Goal: Task Accomplishment & Management: Use online tool/utility

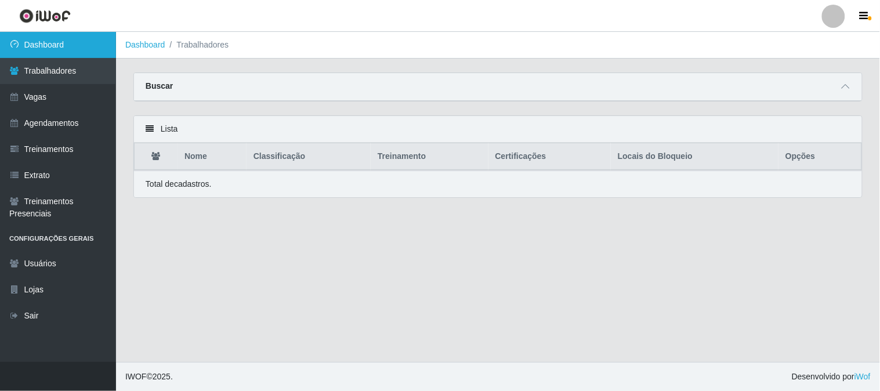
click at [79, 47] on link "Dashboard" at bounding box center [58, 45] width 116 height 26
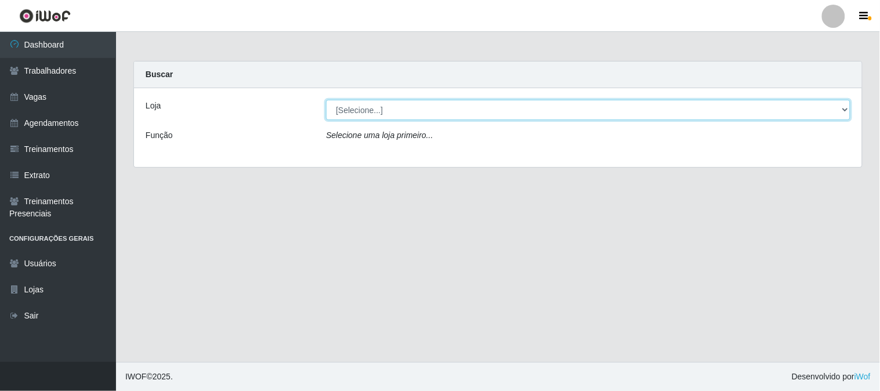
drag, startPoint x: 437, startPoint y: 111, endPoint x: 437, endPoint y: 119, distance: 8.1
click at [437, 111] on select "[Selecione...] Sapore D'italia" at bounding box center [588, 110] width 524 height 20
select select "266"
click at [326, 100] on select "[Selecione...] Sapore D'italia" at bounding box center [588, 110] width 524 height 20
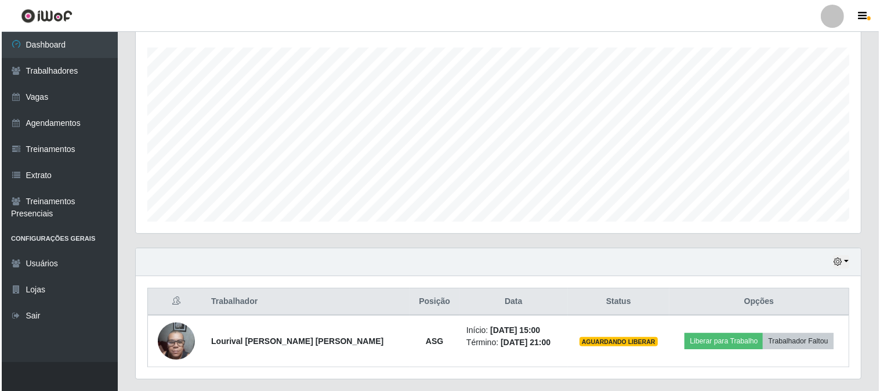
scroll to position [224, 0]
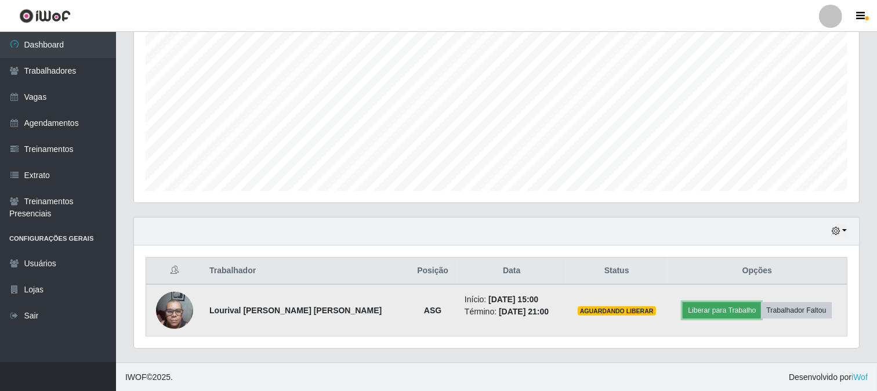
click at [702, 312] on button "Liberar para Trabalho" at bounding box center [722, 310] width 78 height 16
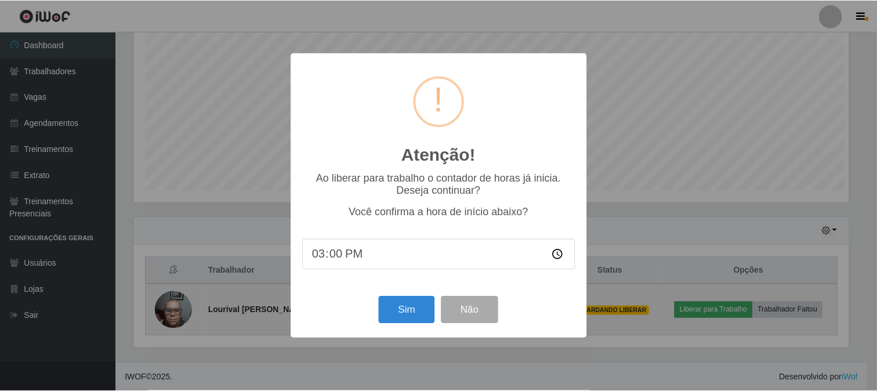
scroll to position [240, 718]
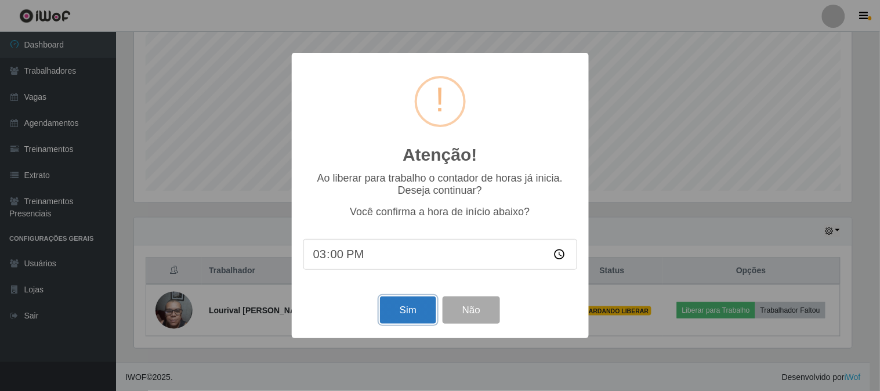
click at [402, 312] on button "Sim" at bounding box center [408, 309] width 56 height 27
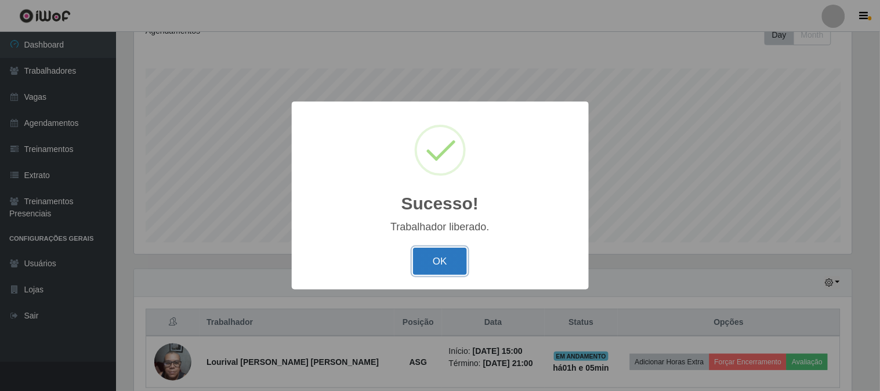
click at [444, 267] on button "OK" at bounding box center [440, 261] width 54 height 27
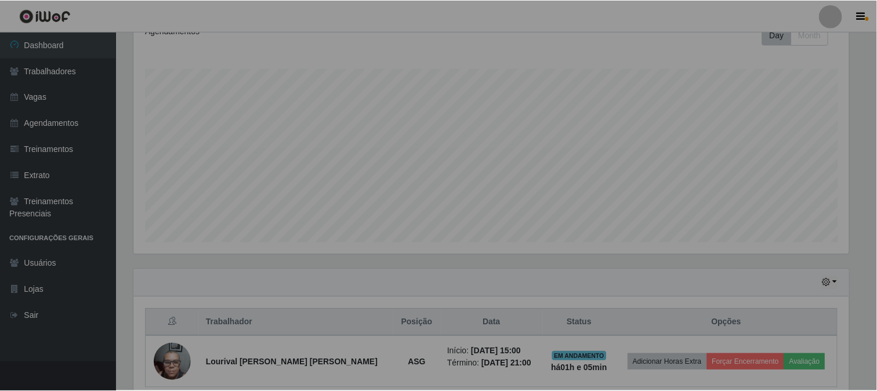
scroll to position [240, 725]
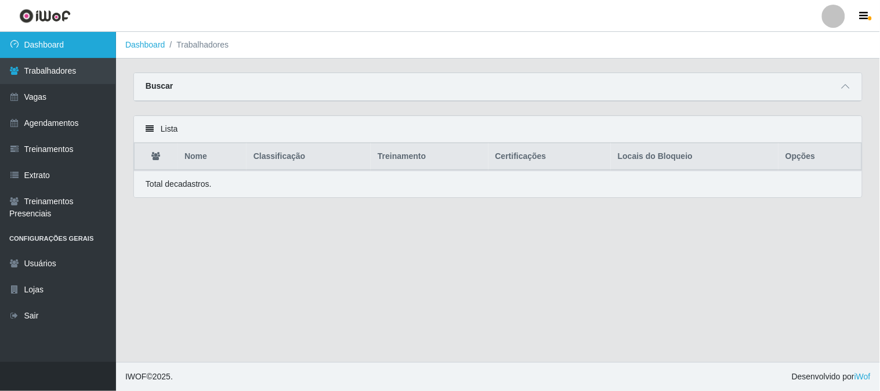
click at [84, 46] on link "Dashboard" at bounding box center [58, 45] width 116 height 26
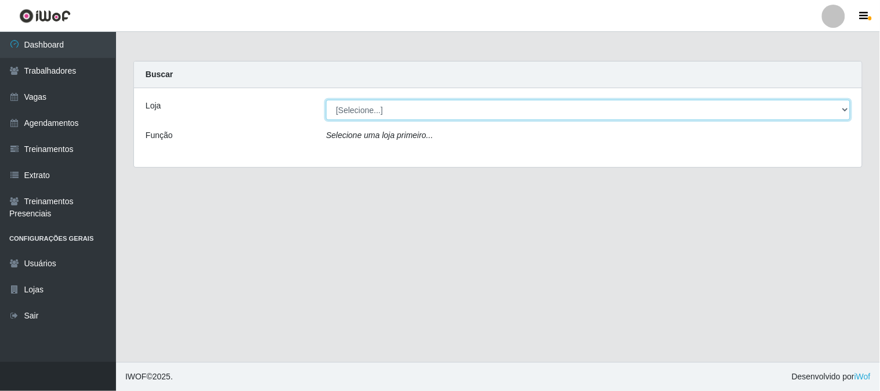
click at [391, 113] on select "[Selecione...] Sapore D'italia" at bounding box center [588, 110] width 524 height 20
select select "266"
click at [326, 100] on select "[Selecione...] Sapore D'italia" at bounding box center [588, 110] width 524 height 20
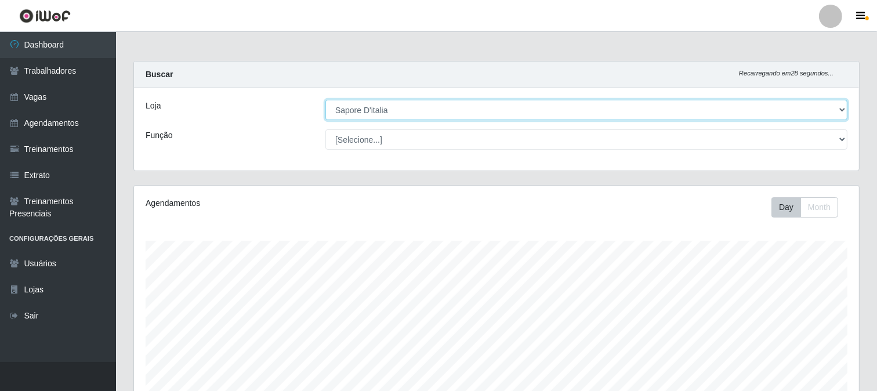
scroll to position [224, 0]
